Goal: Navigation & Orientation: Find specific page/section

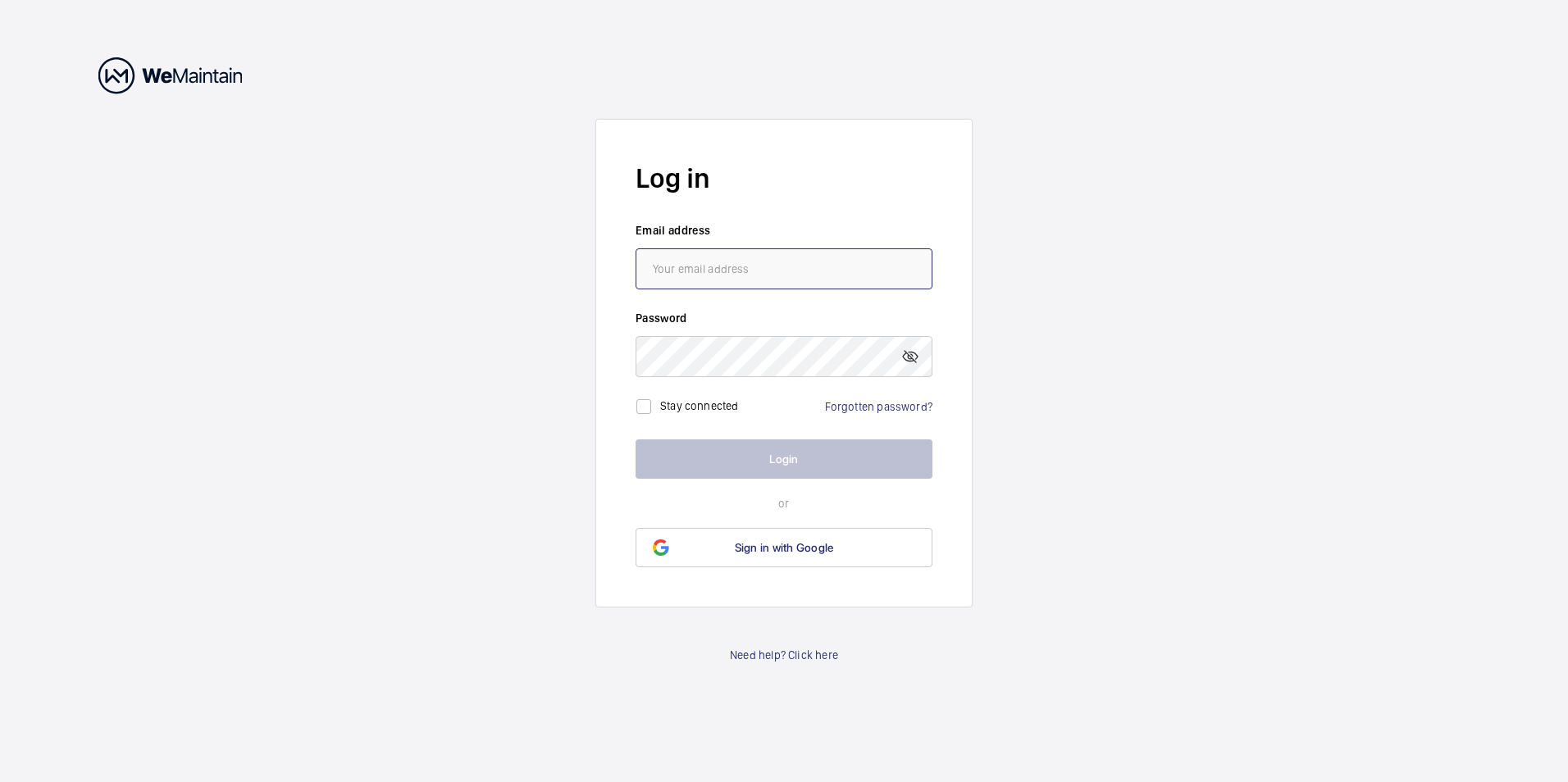
click at [695, 266] on input "email" at bounding box center [784, 269] width 297 height 41
type input "[PERSON_NAME][EMAIL_ADDRESS][DOMAIN_NAME]"
click at [171, 498] on wm-front-auth-container "Log in Email address [PERSON_NAME][EMAIL_ADDRESS][DOMAIN_NAME] Password Stay co…" at bounding box center [784, 391] width 1568 height 782
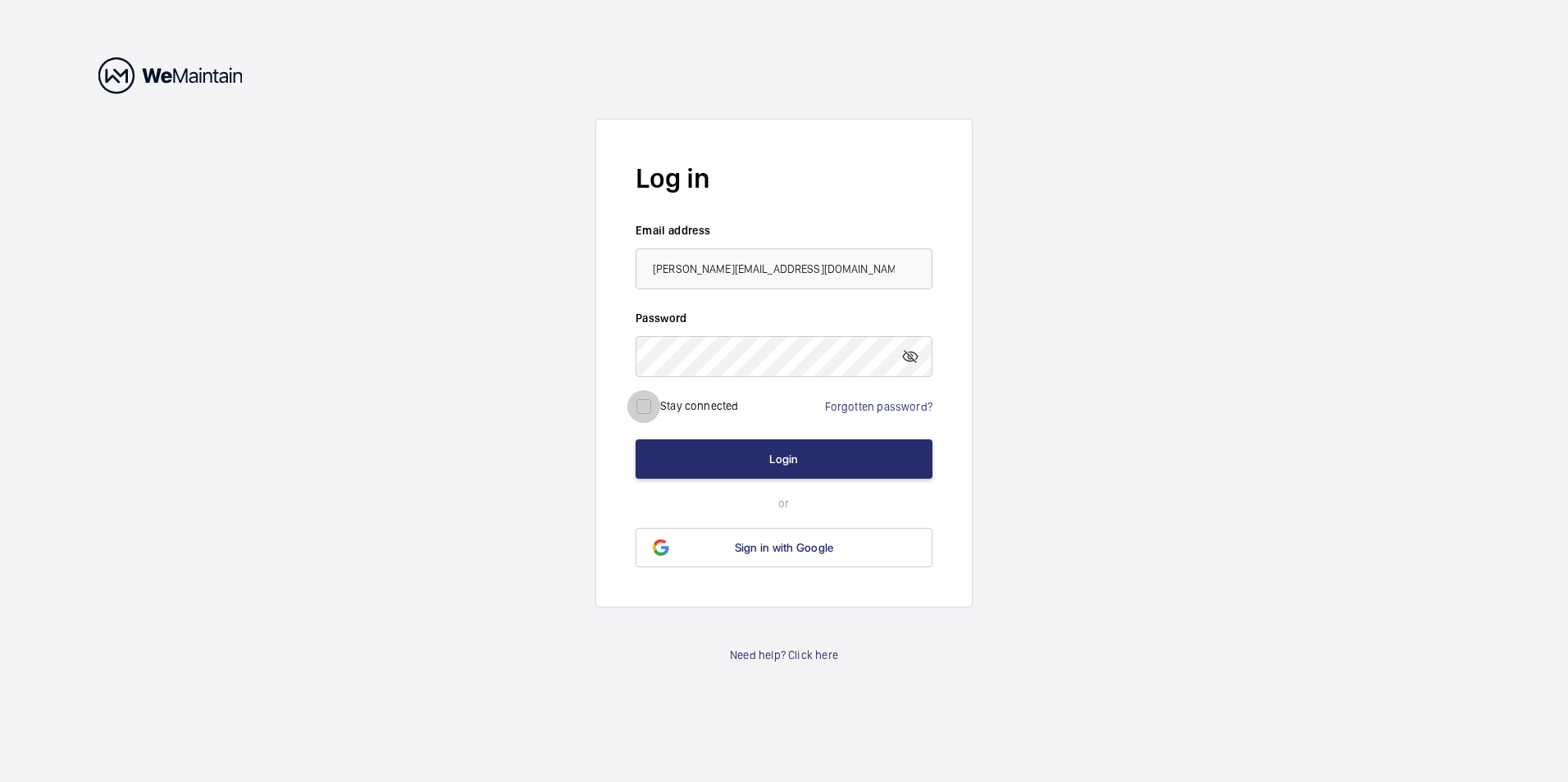
click at [643, 405] on input "checkbox" at bounding box center [643, 406] width 32 height 32
checkbox input "true"
click at [912, 355] on mat-icon at bounding box center [911, 357] width 20 height 20
click at [784, 455] on button "Login" at bounding box center [784, 458] width 297 height 39
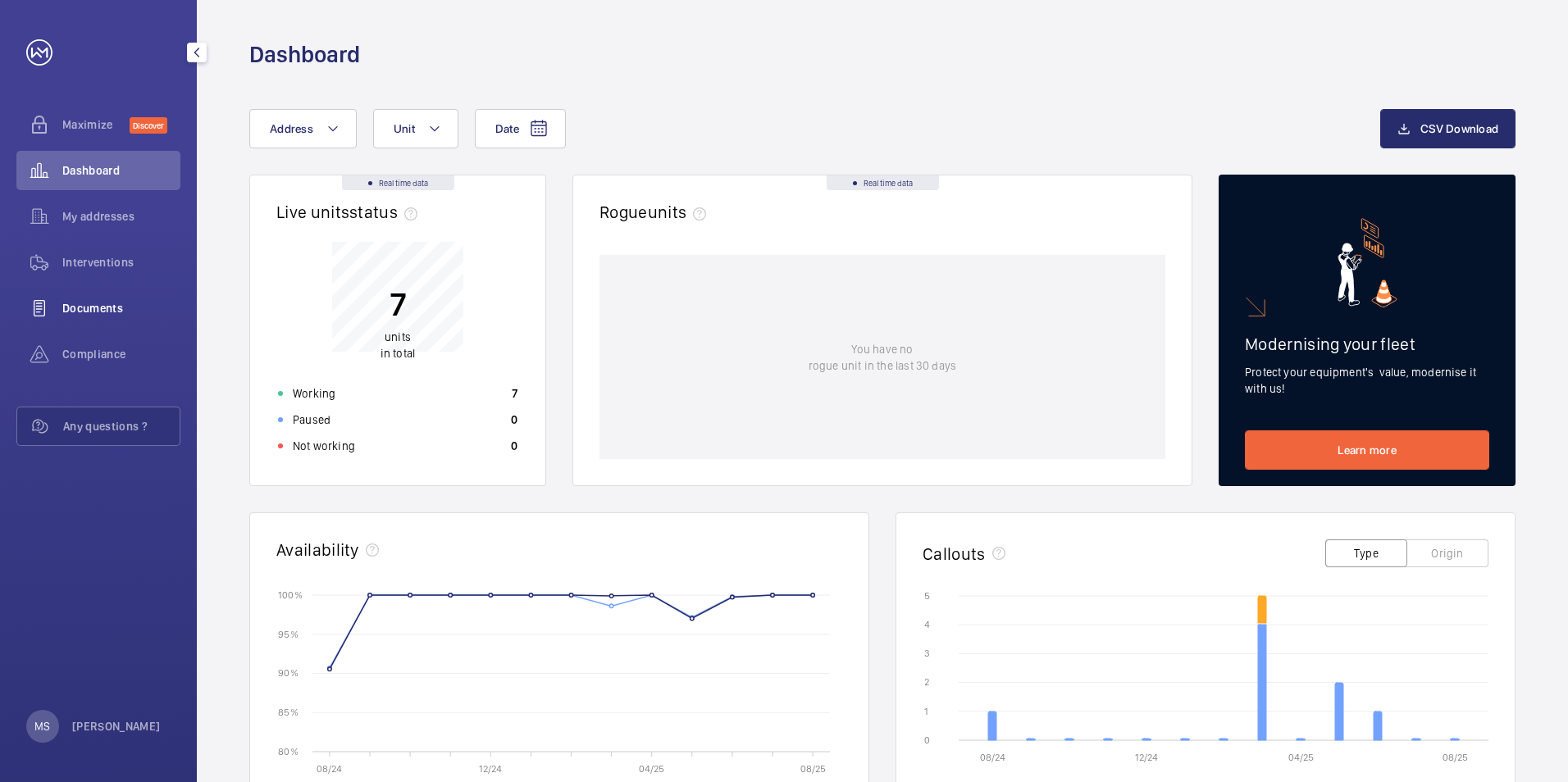
click at [87, 307] on span "Documents" at bounding box center [122, 309] width 118 height 17
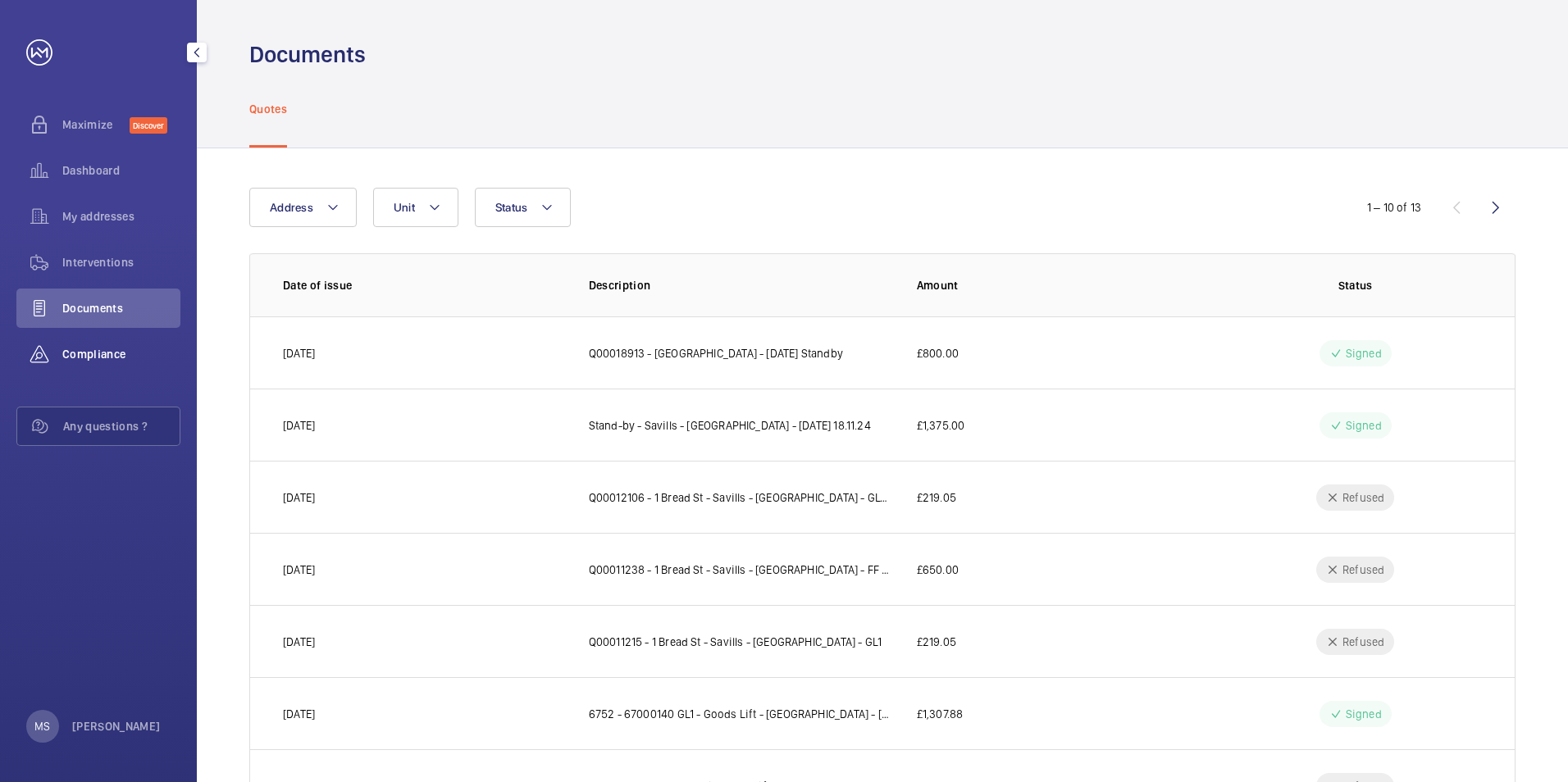
click at [106, 349] on span "Compliance" at bounding box center [122, 354] width 118 height 17
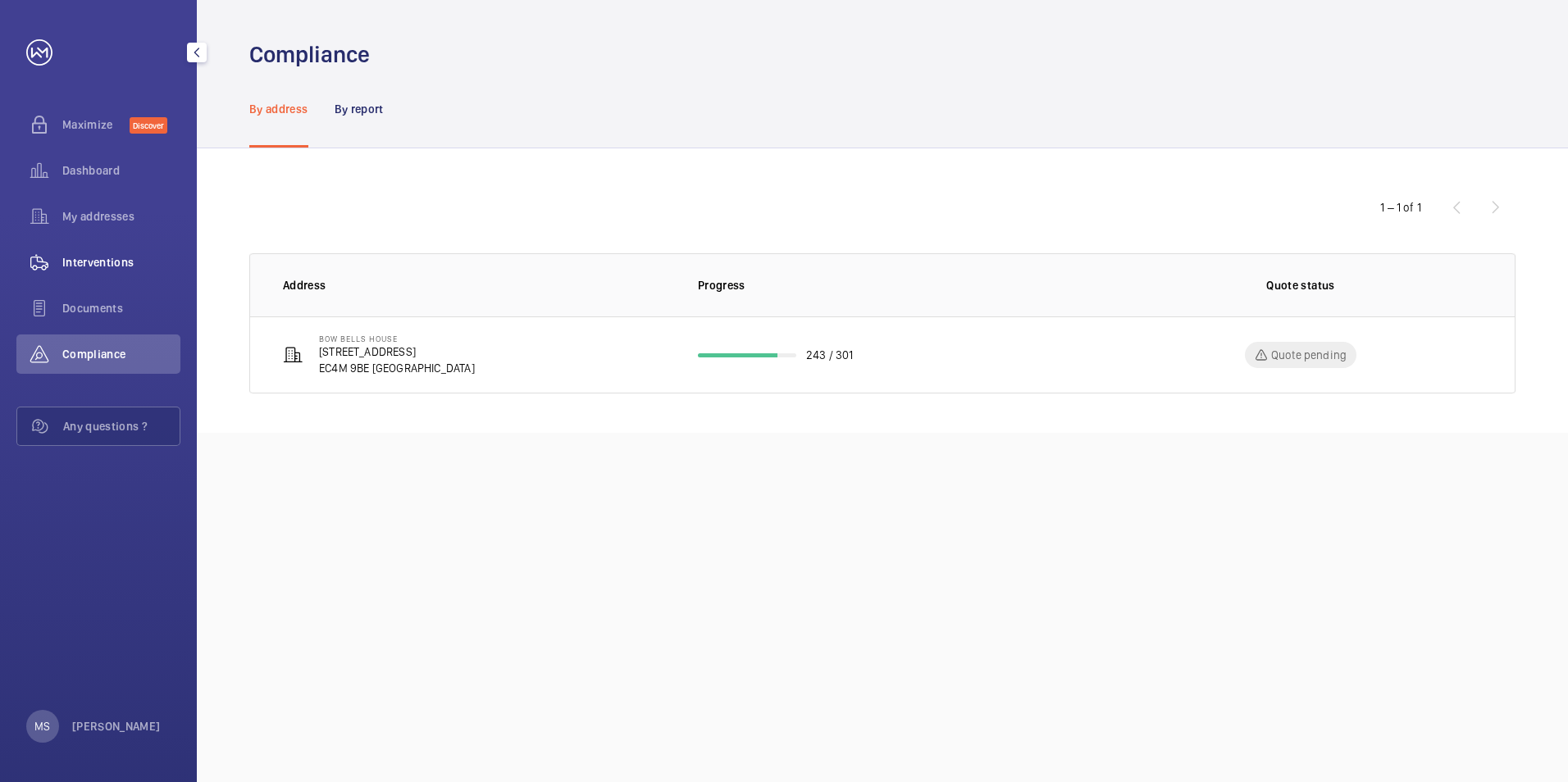
click at [90, 265] on span "Interventions" at bounding box center [122, 263] width 118 height 17
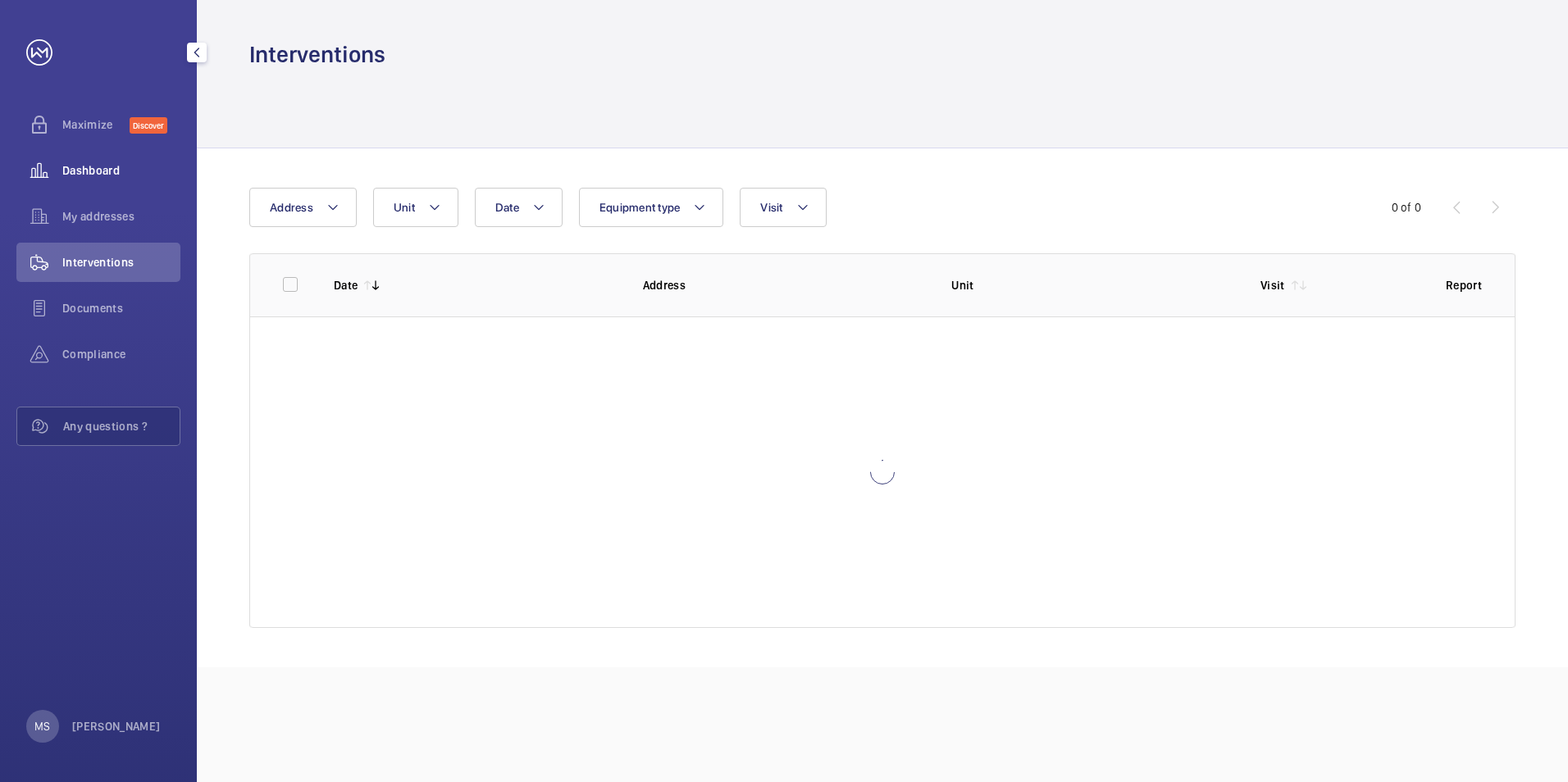
click at [85, 176] on span "Dashboard" at bounding box center [122, 171] width 118 height 17
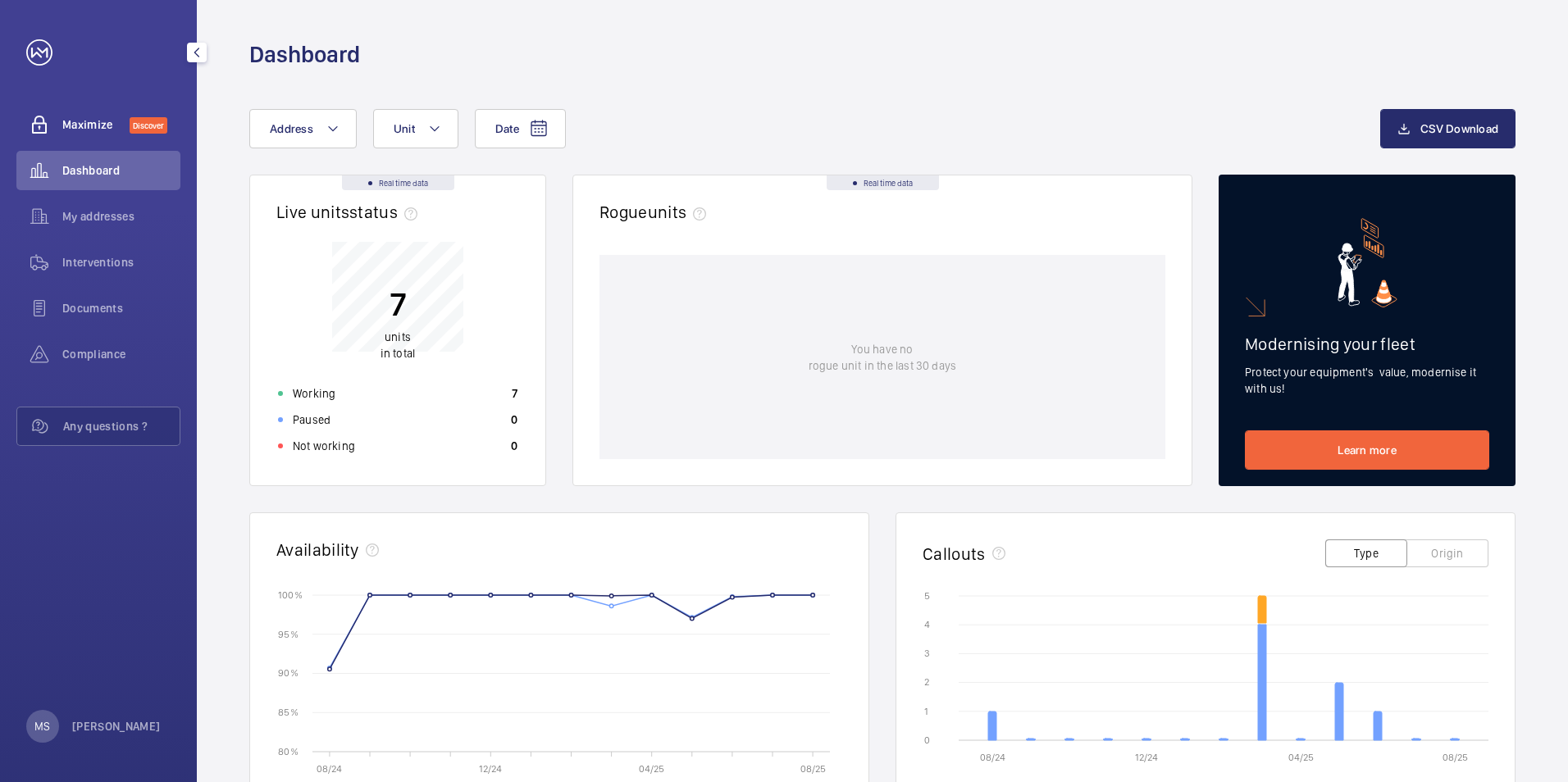
click at [82, 123] on span "Maximize" at bounding box center [96, 125] width 67 height 17
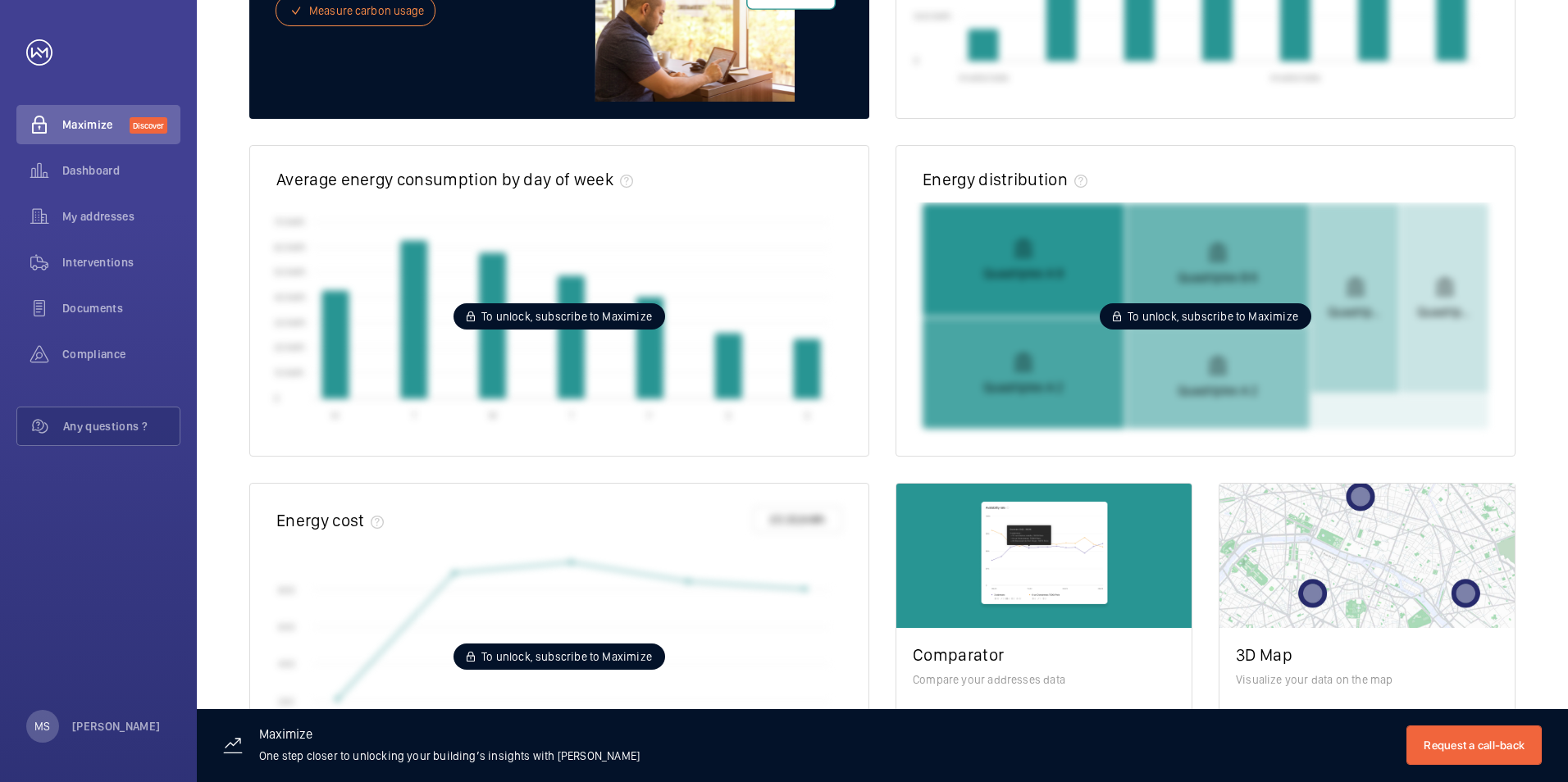
scroll to position [417, 0]
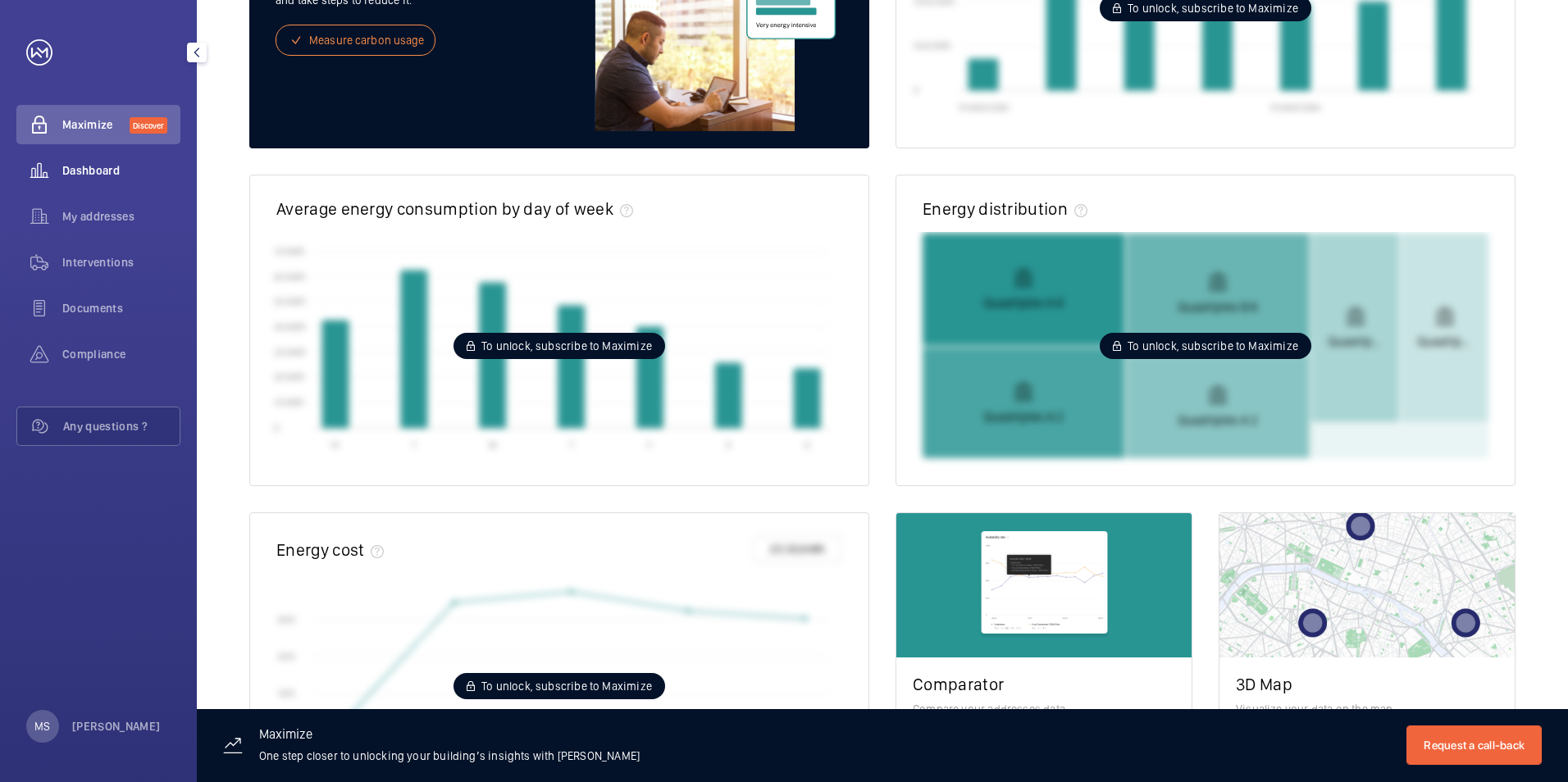
click at [102, 170] on span "Dashboard" at bounding box center [122, 171] width 118 height 17
